Goal: Find specific page/section: Find specific page/section

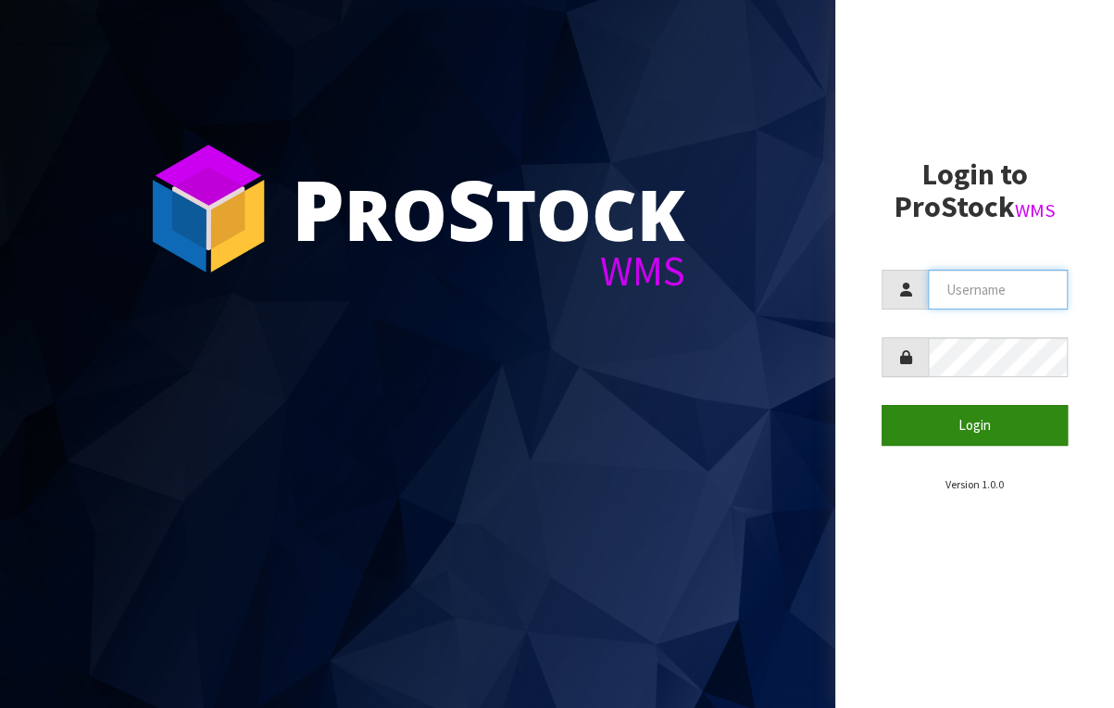
type input "[EMAIL_ADDRESS][DOMAIN_NAME]"
click at [961, 422] on button "Login" at bounding box center [975, 425] width 186 height 40
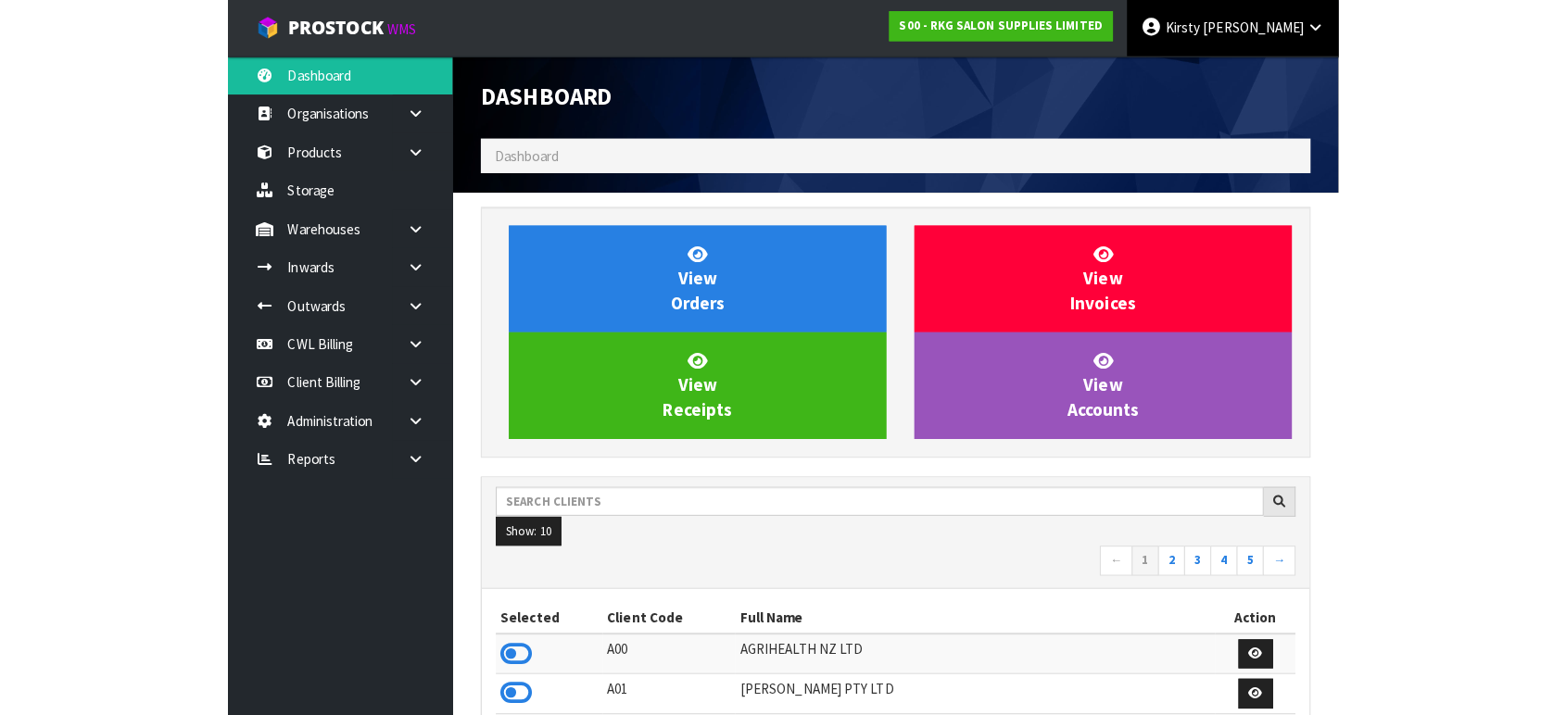
scroll to position [1459, 657]
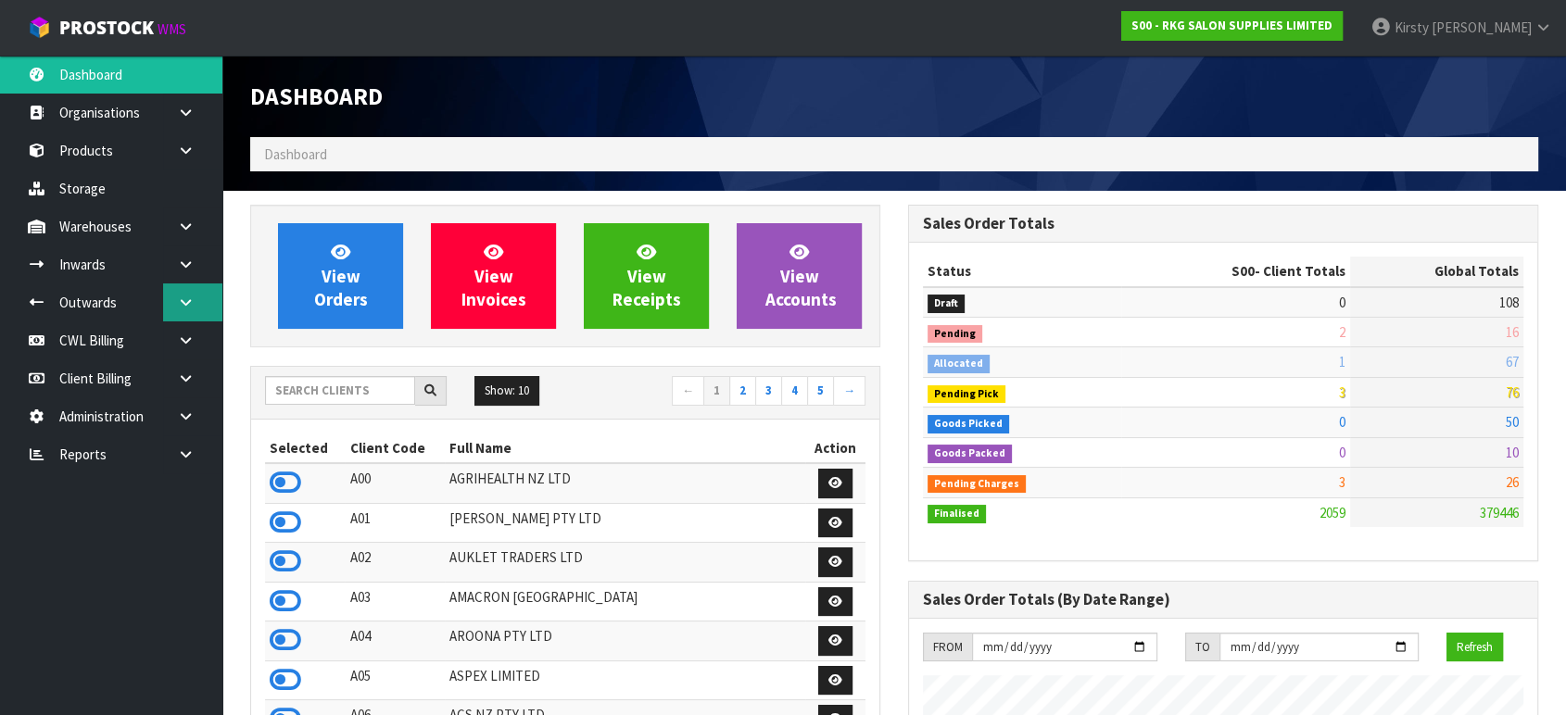
click at [173, 296] on link at bounding box center [192, 302] width 59 height 38
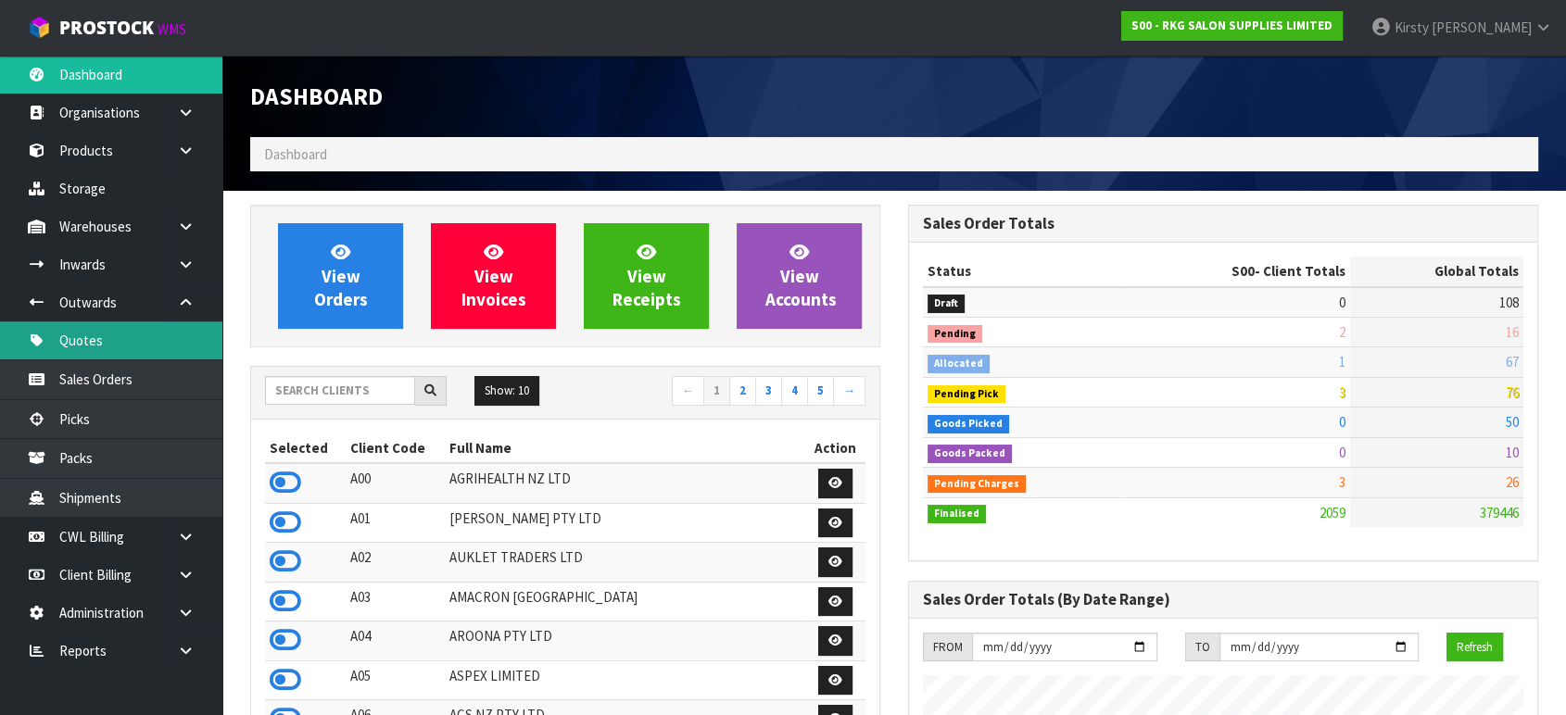
click at [54, 339] on link "Quotes" at bounding box center [111, 340] width 222 height 38
click at [73, 332] on link "Quotes" at bounding box center [111, 340] width 222 height 38
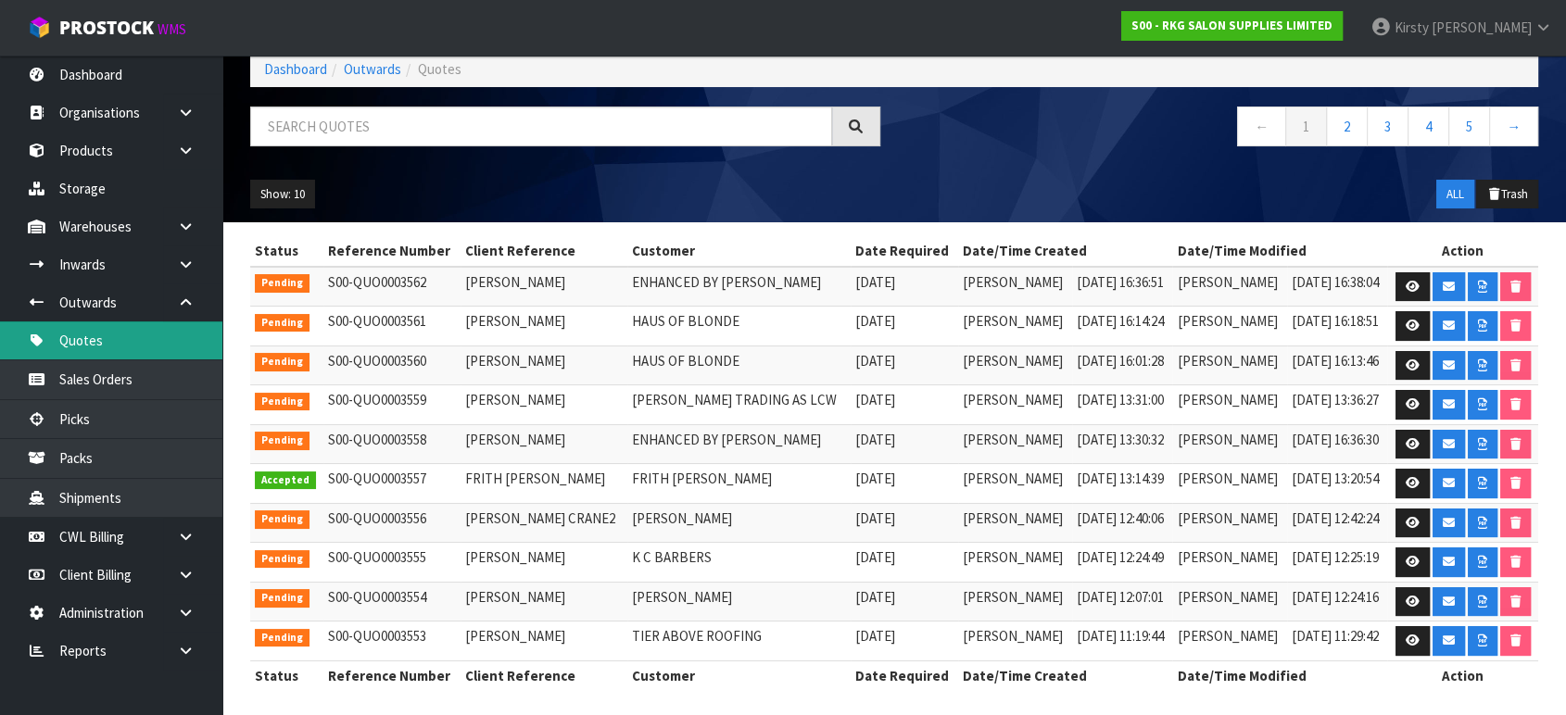
scroll to position [103, 0]
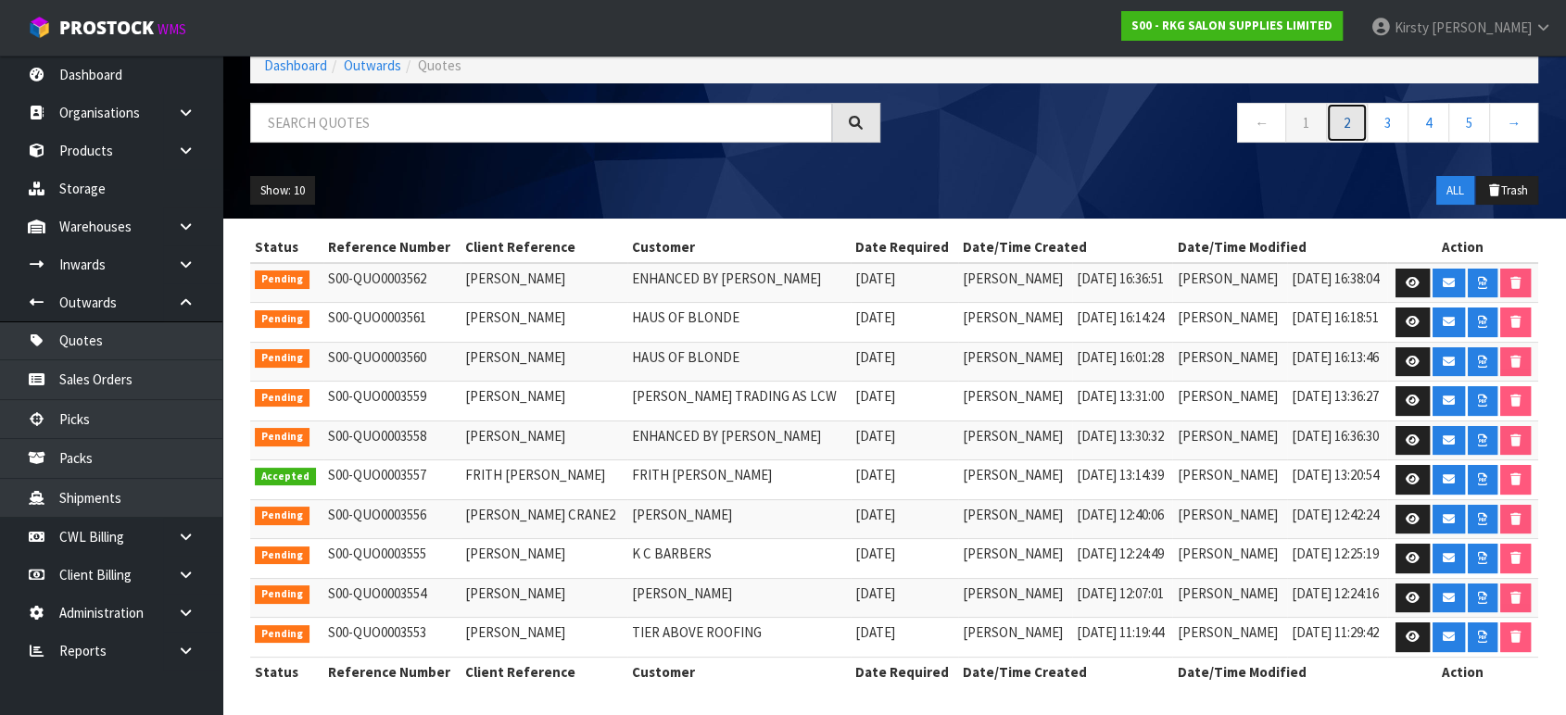
click at [1113, 129] on link "2" at bounding box center [1347, 123] width 42 height 40
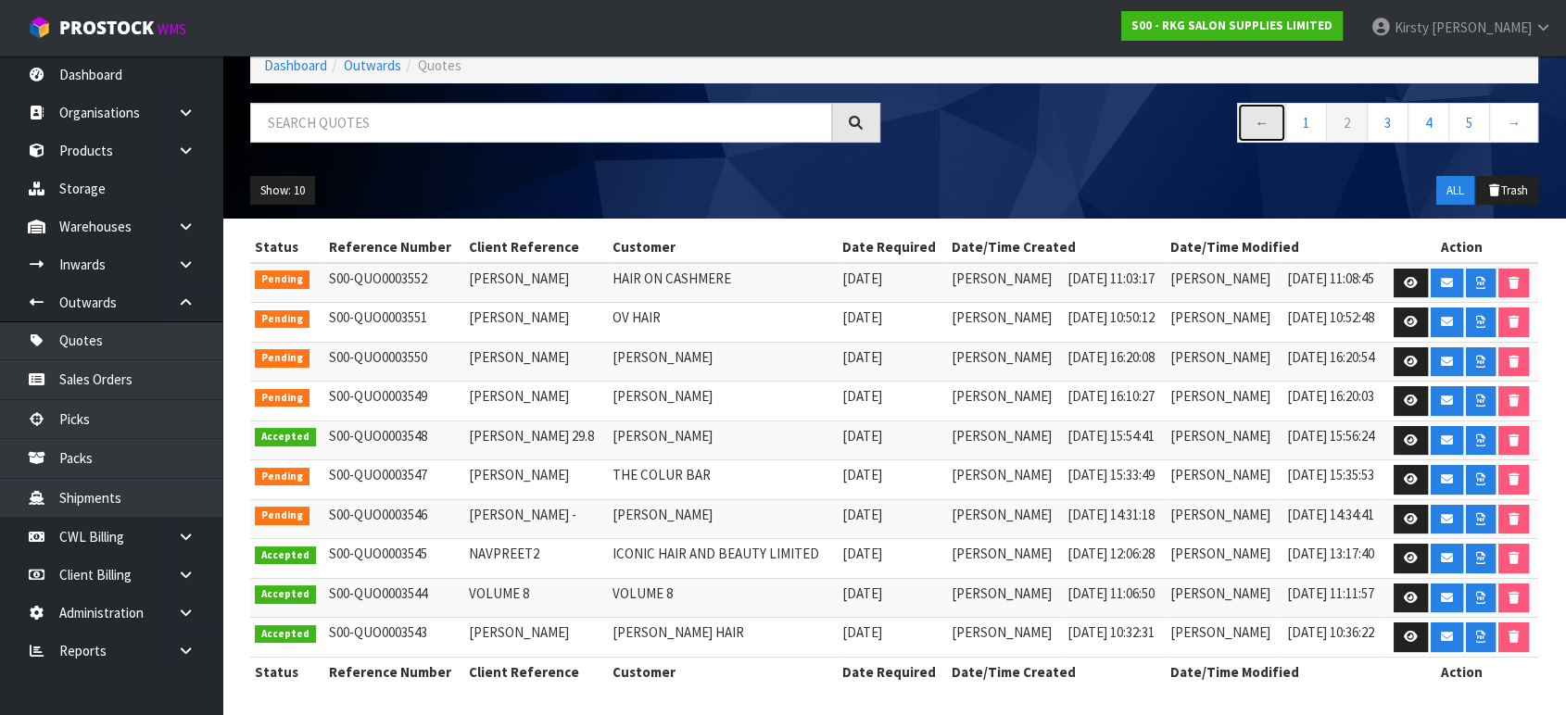
click at [1113, 130] on link "←" at bounding box center [1261, 123] width 49 height 40
